Goal: Task Accomplishment & Management: Use online tool/utility

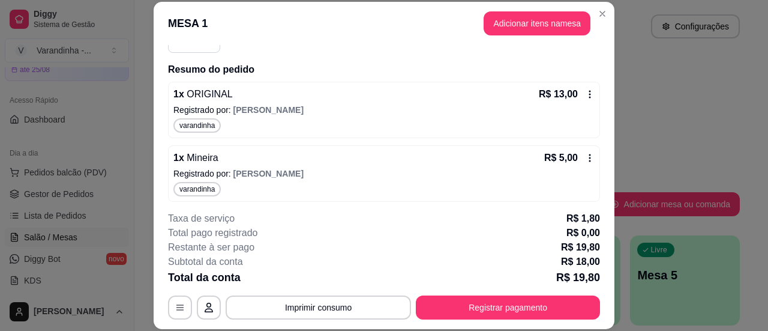
scroll to position [128, 0]
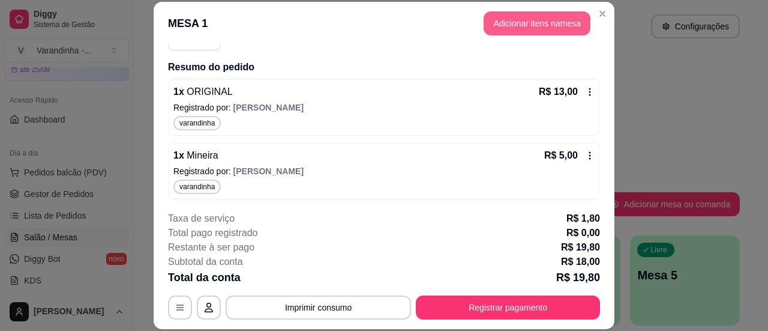
click at [510, 27] on button "Adicionar itens na mesa" at bounding box center [537, 23] width 107 height 24
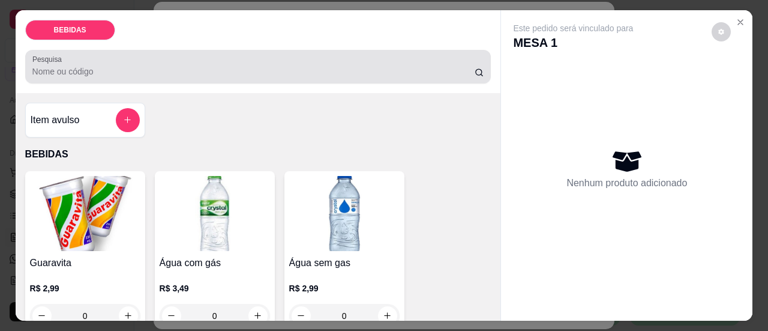
click at [243, 72] on div at bounding box center [258, 67] width 452 height 24
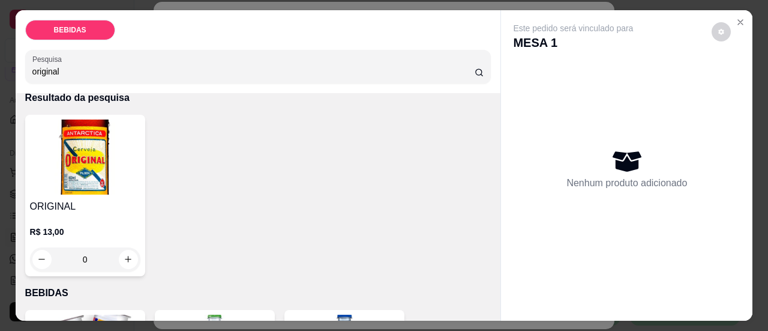
scroll to position [120, 0]
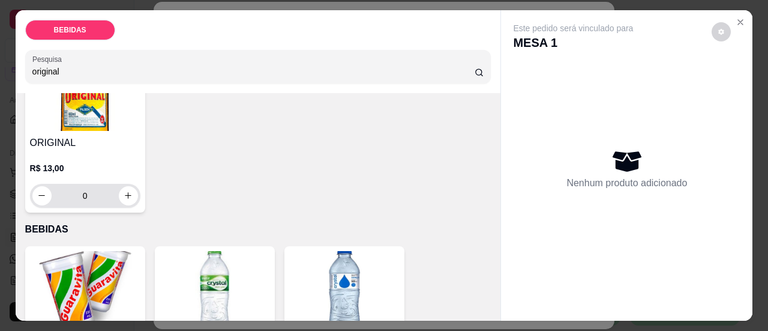
type input "original"
click at [130, 199] on div "0" at bounding box center [85, 196] width 106 height 24
click at [128, 186] on button "increase-product-quantity" at bounding box center [128, 195] width 19 height 19
type input "1"
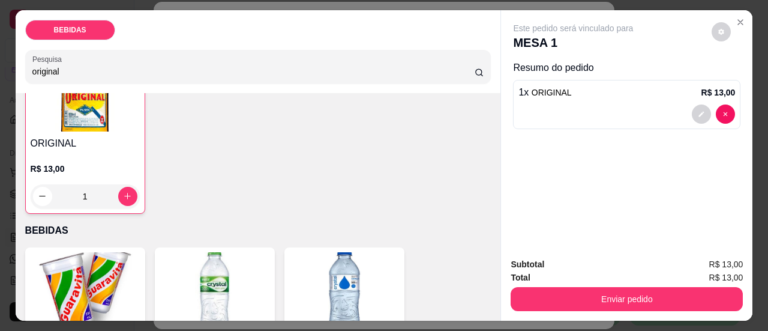
click at [605, 289] on button "Enviar pedido" at bounding box center [627, 299] width 232 height 24
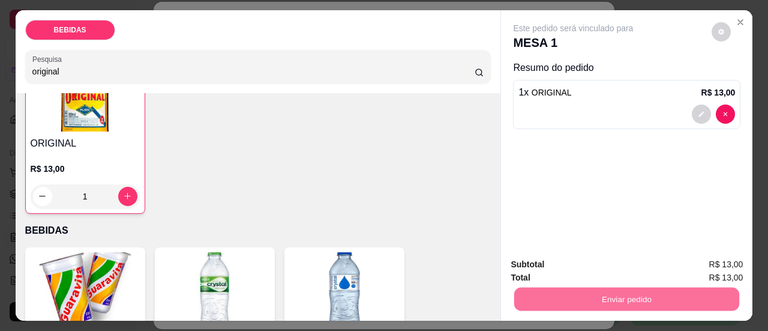
click at [743, 258] on button "Sim, quero registrar" at bounding box center [701, 265] width 86 height 22
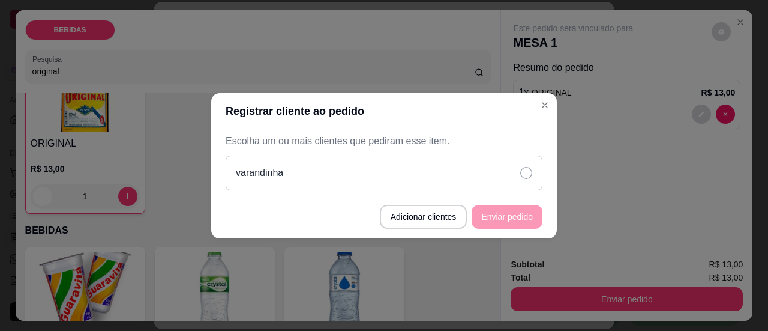
click at [525, 170] on icon at bounding box center [527, 173] width 12 height 12
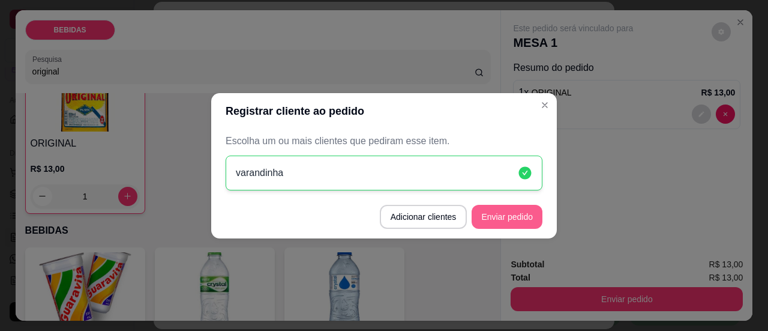
click at [508, 208] on button "Enviar pedido" at bounding box center [507, 217] width 71 height 24
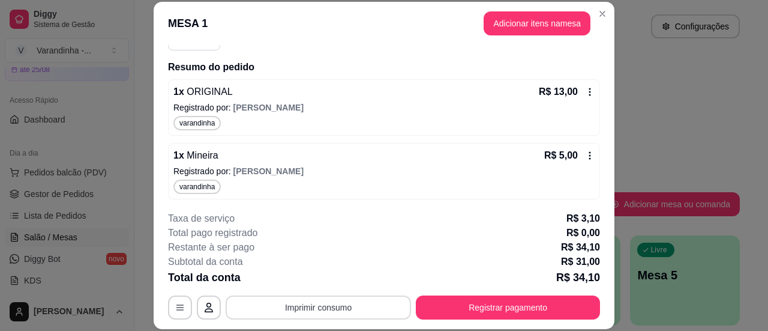
click at [362, 311] on button "Imprimir consumo" at bounding box center [319, 307] width 186 height 24
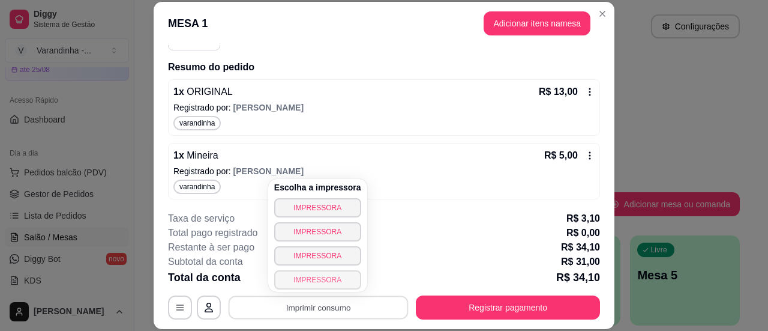
click at [338, 282] on button "IMPRESSORA" at bounding box center [317, 279] width 87 height 19
